Goal: Task Accomplishment & Management: Manage account settings

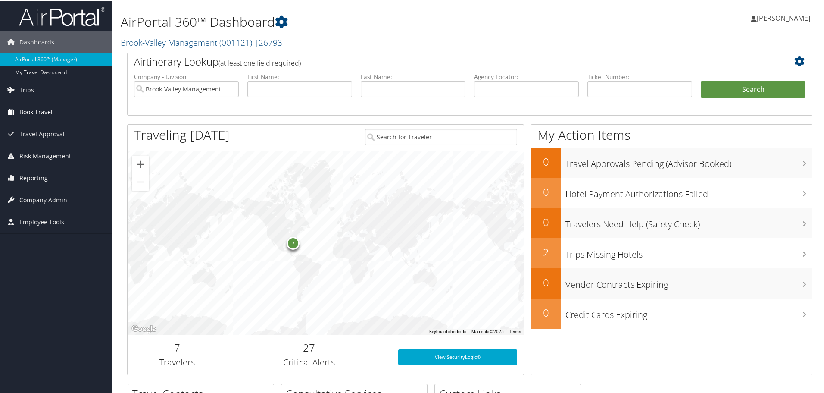
click at [56, 116] on link "Book Travel" at bounding box center [56, 111] width 112 height 22
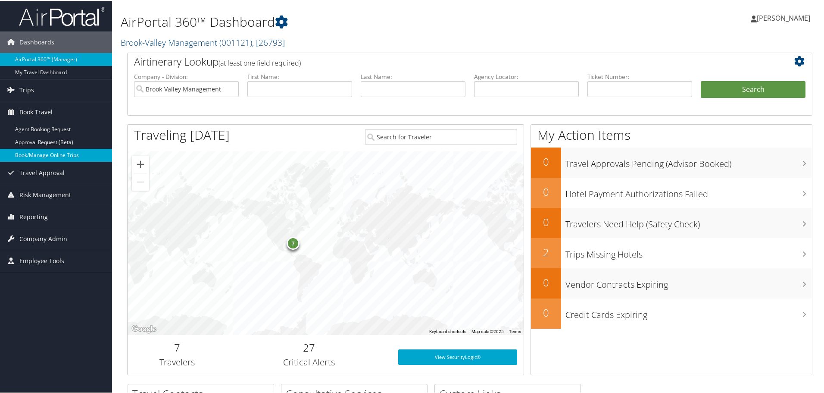
click at [49, 155] on link "Book/Manage Online Trips" at bounding box center [56, 154] width 112 height 13
click at [48, 238] on span "Company Admin" at bounding box center [43, 238] width 48 height 22
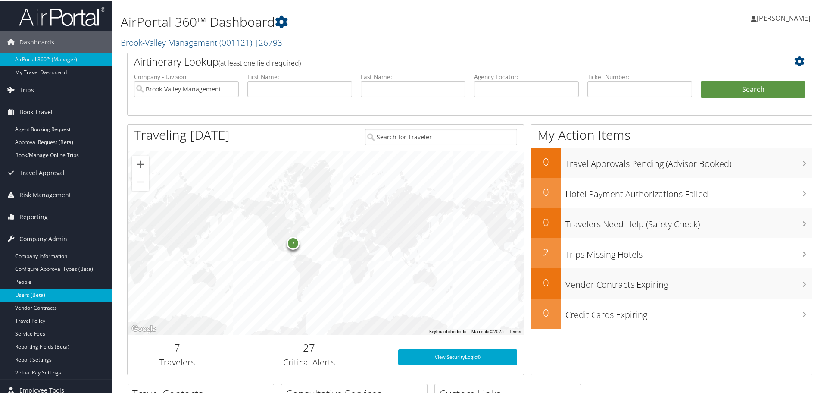
click at [20, 290] on link "Users (Beta)" at bounding box center [56, 293] width 112 height 13
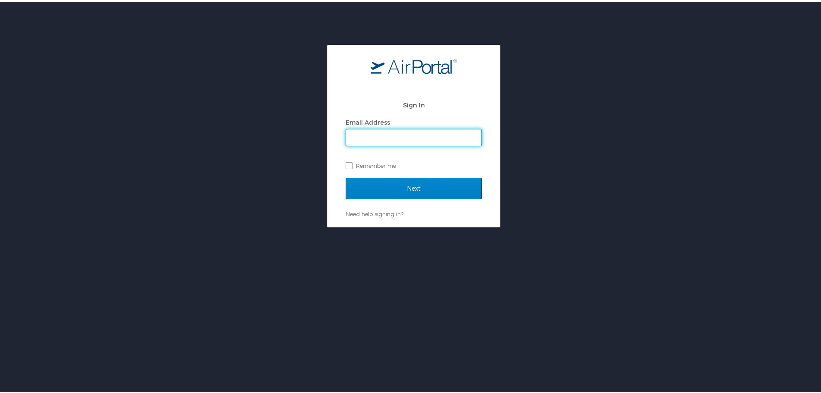
type input "cposey@brook-valley.com"
click at [399, 187] on input "Next" at bounding box center [414, 187] width 136 height 22
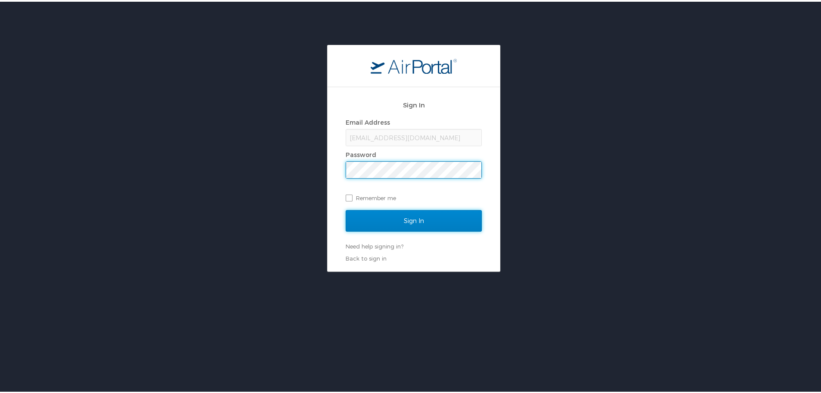
click at [396, 226] on input "Sign In" at bounding box center [414, 219] width 136 height 22
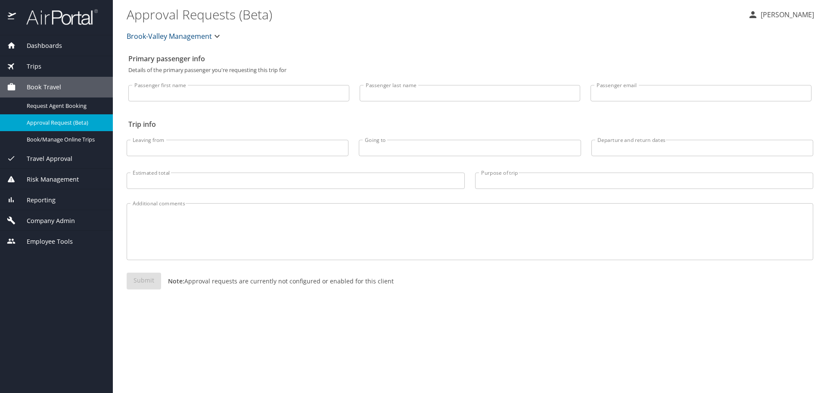
click at [50, 223] on span "Company Admin" at bounding box center [45, 220] width 59 height 9
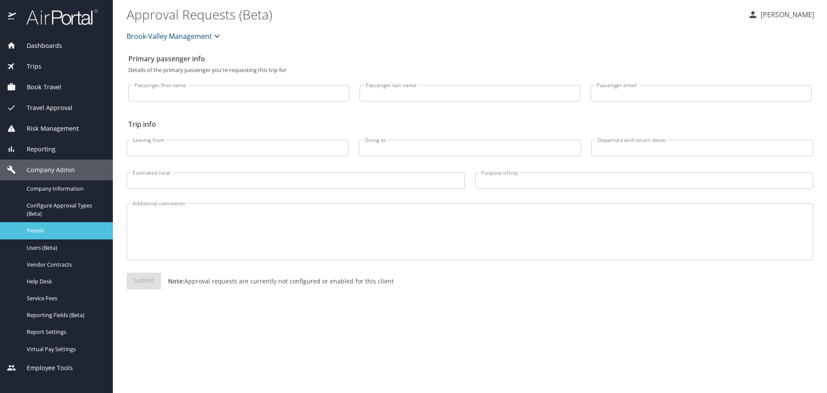
click at [45, 234] on span "People" at bounding box center [65, 230] width 76 height 8
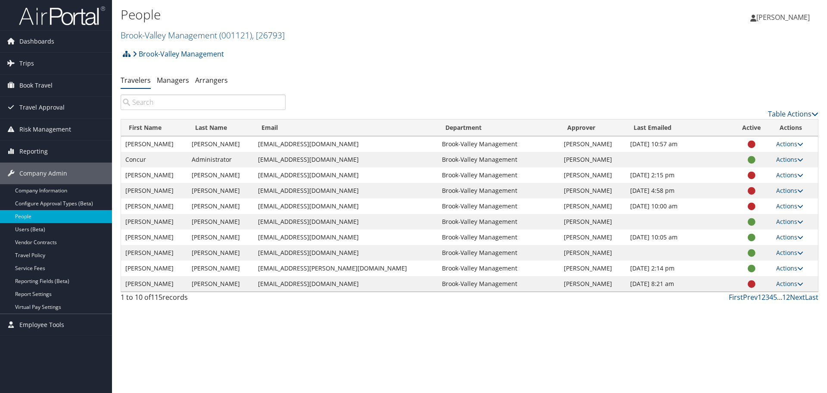
click at [223, 101] on input "search" at bounding box center [203, 102] width 165 height 16
paste input "[PERSON_NAME]"
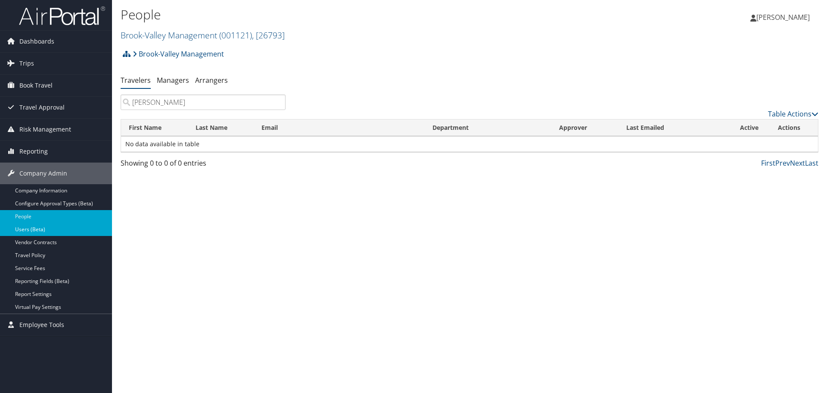
type input "[PERSON_NAME]"
click at [56, 231] on link "Users (Beta)" at bounding box center [56, 229] width 112 height 13
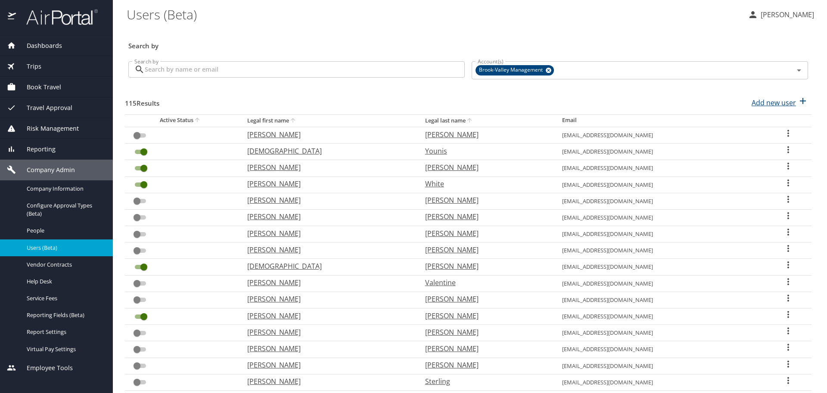
click at [752, 101] on p "Add new user" at bounding box center [774, 102] width 44 height 10
select select "US"
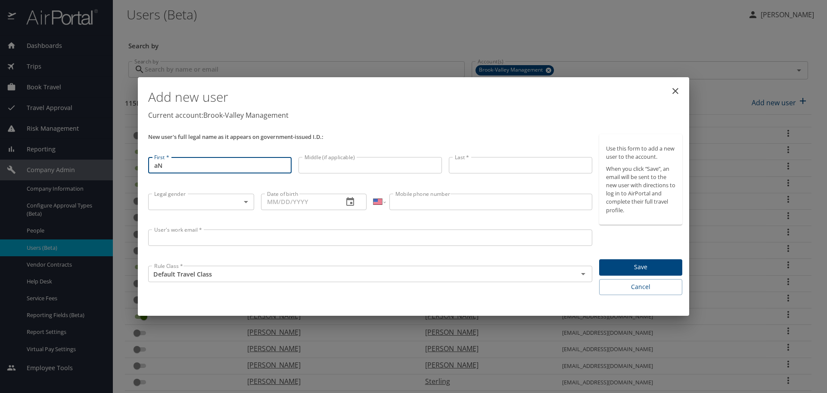
type input "a"
type input "[PERSON_NAME]"
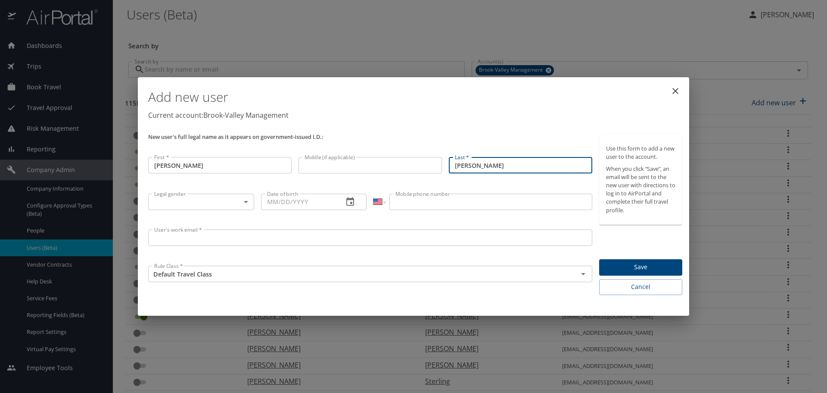
type input "[PERSON_NAME]"
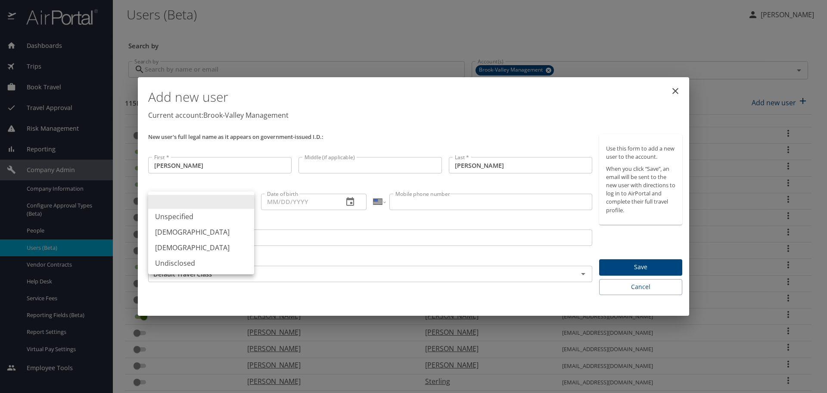
click at [219, 234] on li "[DEMOGRAPHIC_DATA]" at bounding box center [201, 232] width 106 height 16
type input "[DEMOGRAPHIC_DATA]"
click at [179, 238] on input "User's work email *" at bounding box center [370, 237] width 444 height 16
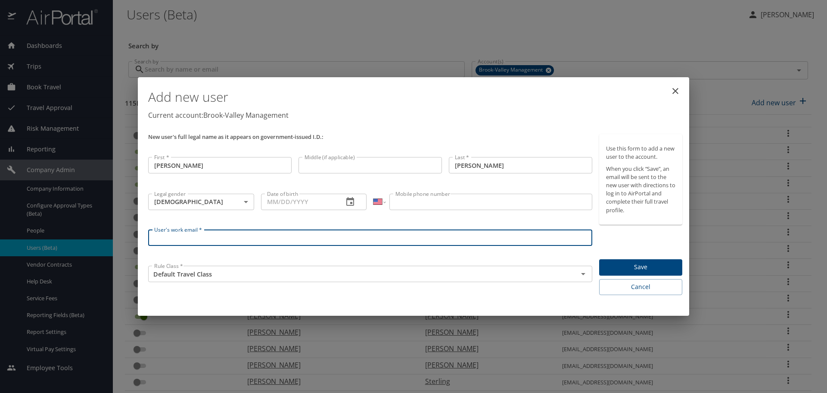
paste input "[EMAIL_ADDRESS][DOMAIN_NAME]"
type input "[EMAIL_ADDRESS][DOMAIN_NAME]"
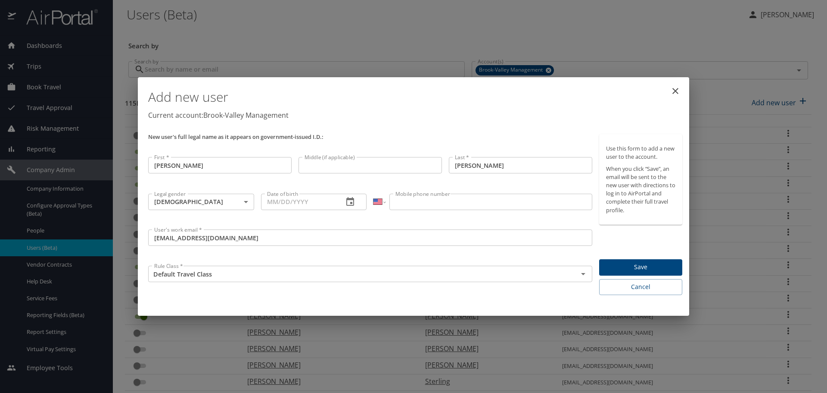
click at [434, 302] on div "Add new user Current account: Brook-Valley Management New user's full legal nam…" at bounding box center [414, 196] width 552 height 238
click at [620, 273] on button "Save" at bounding box center [640, 267] width 83 height 17
